Goal: Complete application form

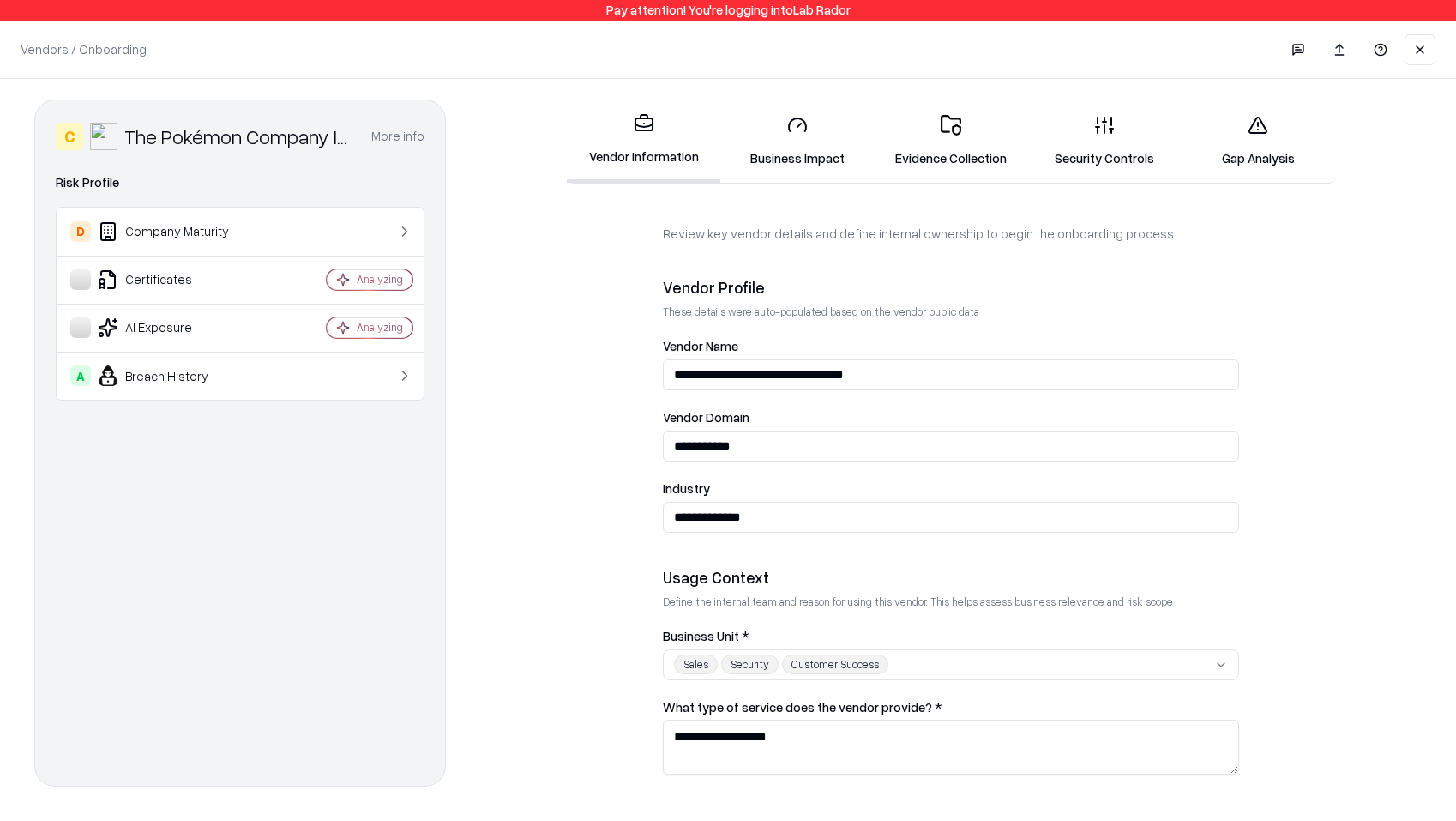
click at [889, 742] on textarea "**********" at bounding box center [951, 747] width 576 height 55
type textarea "**********"
